Goal: Task Accomplishment & Management: Manage account settings

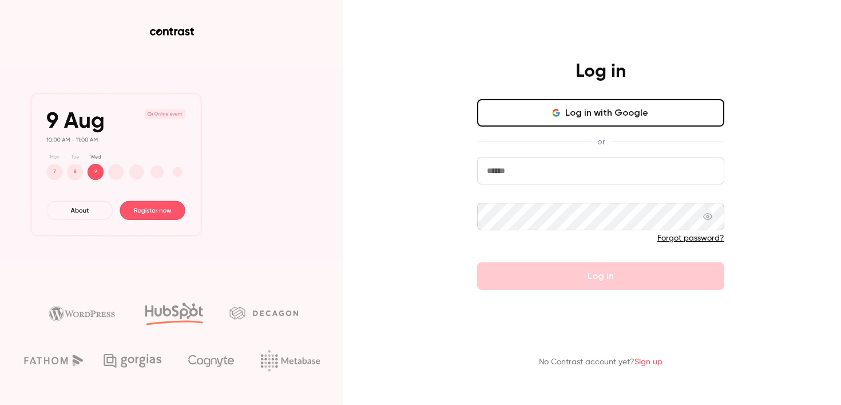
click at [547, 169] on input "email" at bounding box center [600, 170] width 247 height 27
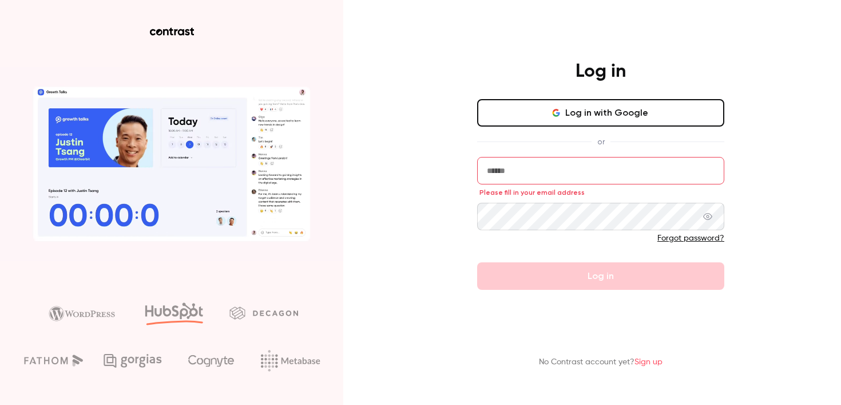
click at [655, 52] on main "Log in Log in with Google or Please fill in your email address Forgot password?…" at bounding box center [601, 202] width 298 height 405
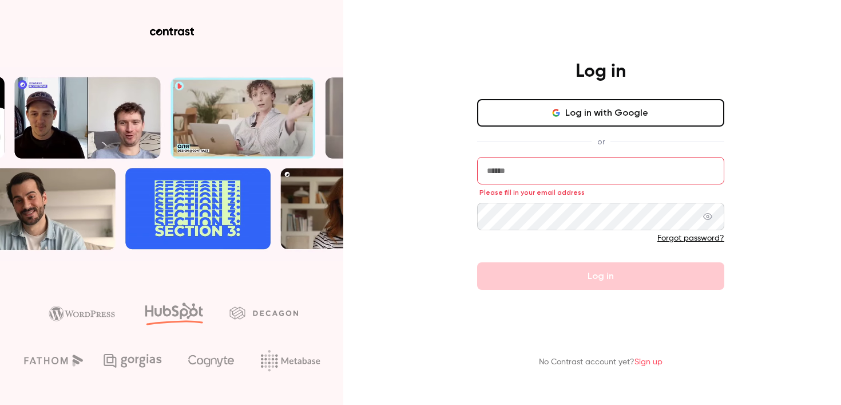
click at [590, 169] on input "email" at bounding box center [600, 170] width 247 height 27
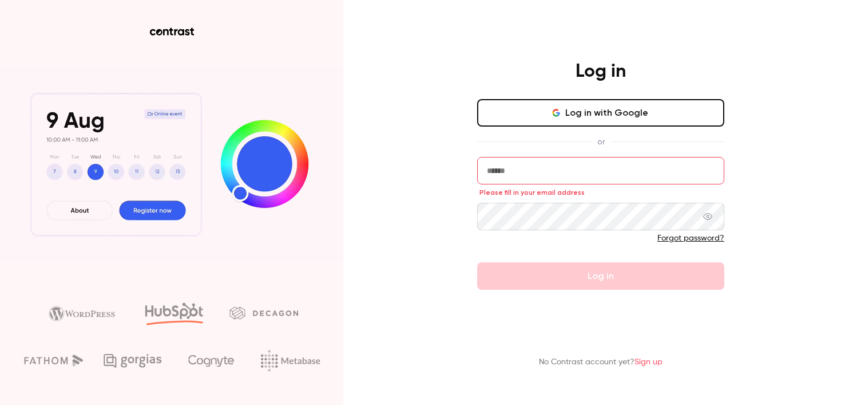
click at [566, 180] on input "email" at bounding box center [600, 170] width 247 height 27
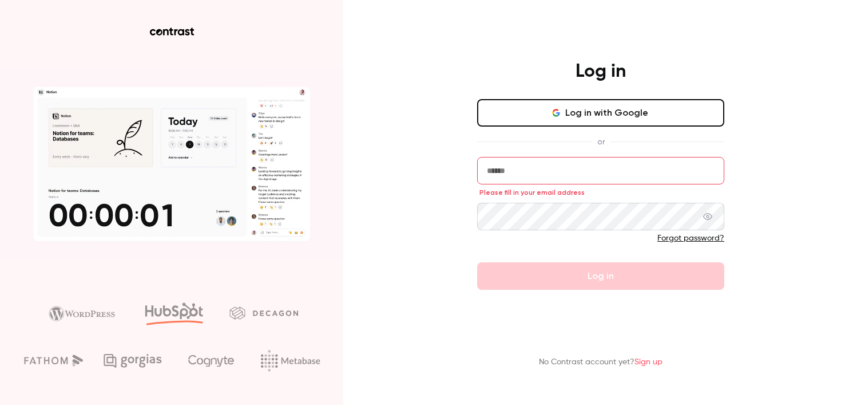
click at [661, 56] on main "Log in Log in with Google or Please fill in your email address Forgot password?…" at bounding box center [601, 202] width 298 height 405
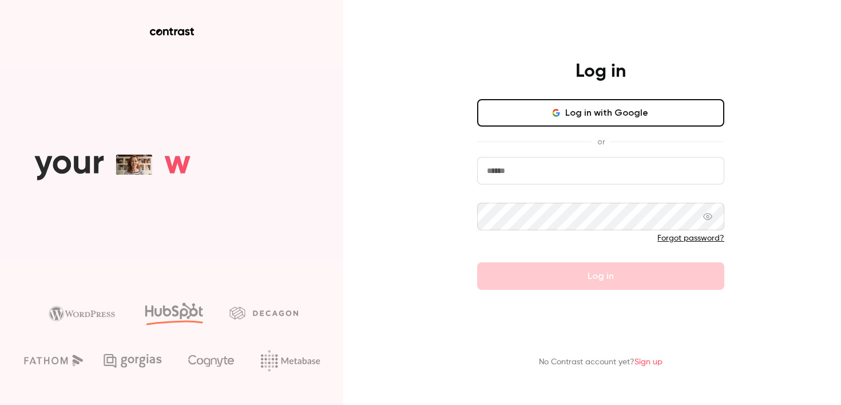
click at [582, 171] on input "email" at bounding box center [600, 170] width 247 height 27
